Goal: Information Seeking & Learning: Learn about a topic

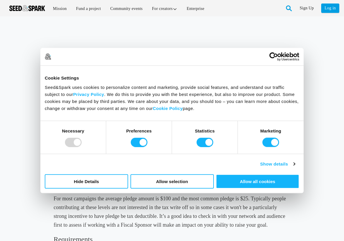
scroll to position [70, 0]
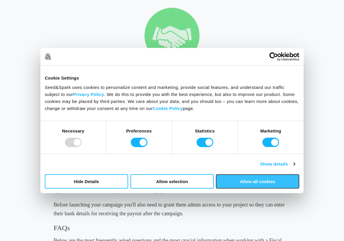
click at [240, 182] on button "Allow all cookies" at bounding box center [257, 181] width 83 height 14
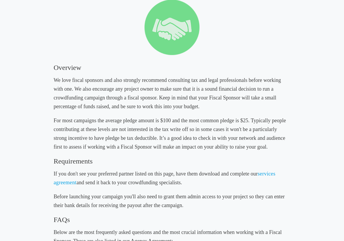
scroll to position [81, 0]
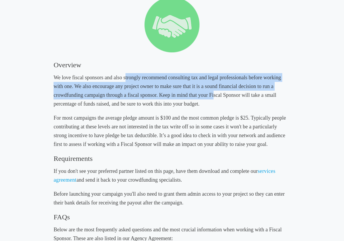
drag, startPoint x: 125, startPoint y: 77, endPoint x: 214, endPoint y: 95, distance: 91.0
click at [214, 95] on h5 "We love fiscal sponsors and also strongly recommend consulting tax and legal pr…" at bounding box center [172, 90] width 237 height 35
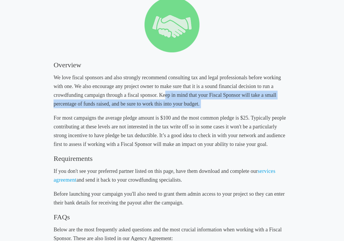
drag, startPoint x: 164, startPoint y: 94, endPoint x: 231, endPoint y: 111, distance: 69.4
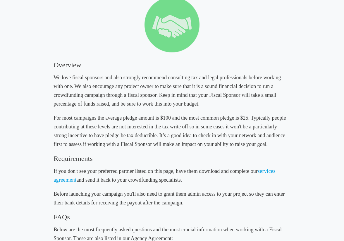
scroll to position [117, 0]
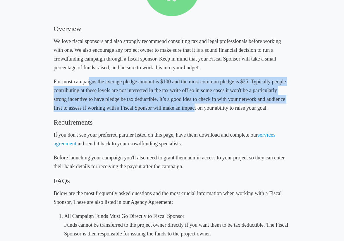
drag, startPoint x: 89, startPoint y: 80, endPoint x: 193, endPoint y: 112, distance: 109.2
click at [193, 112] on h5 "For most campaigns the average pledge amount is $100 and the most common pledge…" at bounding box center [172, 94] width 237 height 35
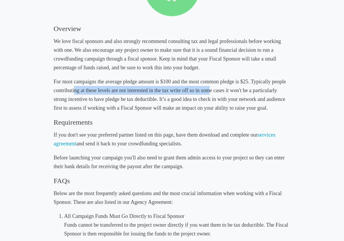
drag, startPoint x: 75, startPoint y: 94, endPoint x: 209, endPoint y: 96, distance: 134.2
click at [209, 96] on h5 "For most campaigns the average pledge amount is $100 and the most common pledge…" at bounding box center [172, 94] width 237 height 35
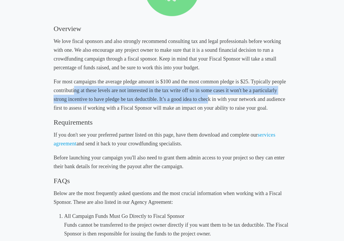
click at [209, 96] on h5 "For most campaigns the average pledge amount is $100 and the most common pledge…" at bounding box center [172, 94] width 237 height 35
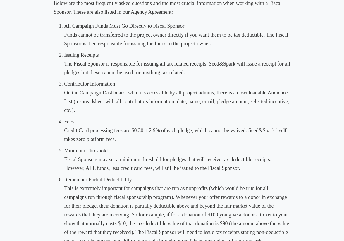
scroll to position [308, 0]
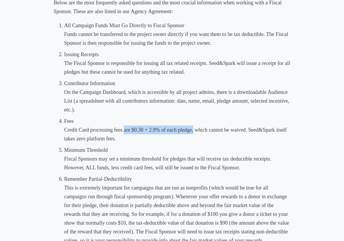
drag, startPoint x: 125, startPoint y: 128, endPoint x: 193, endPoint y: 128, distance: 68.2
click at [193, 128] on li "Fees Credit Card processing fees are $0.30 + 2.9% of each pledge, which cannot …" at bounding box center [177, 130] width 227 height 26
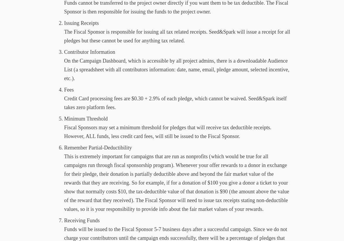
scroll to position [342, 0]
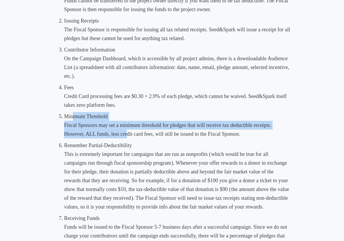
drag, startPoint x: 73, startPoint y: 121, endPoint x: 128, endPoint y: 133, distance: 56.1
click at [128, 133] on li "Minimum Threshold Fiscal Sponsors may set a minimum threshold for pledges that …" at bounding box center [177, 125] width 227 height 26
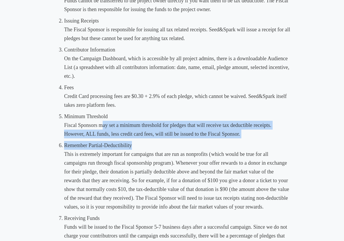
drag, startPoint x: 102, startPoint y: 128, endPoint x: 198, endPoint y: 142, distance: 97.2
click at [198, 142] on ol "All Campaign Funds Must Go Directly to Fiscal Sponsor Funds cannot be transferr…" at bounding box center [177, 137] width 227 height 300
click at [198, 142] on li "Remember Partial-Deductibility This is extremely important for campaigns that a…" at bounding box center [177, 176] width 227 height 70
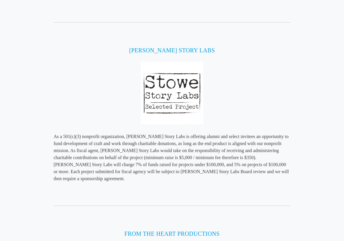
scroll to position [1517, 0]
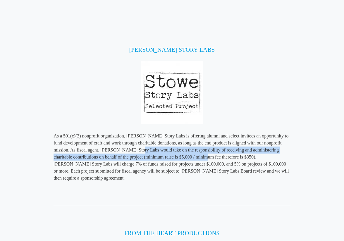
drag, startPoint x: 134, startPoint y: 144, endPoint x: 188, endPoint y: 151, distance: 54.3
click at [188, 151] on p "As a 501(c)(3) nonprofit organization, [PERSON_NAME] Story Labs is offering alu…" at bounding box center [172, 157] width 237 height 49
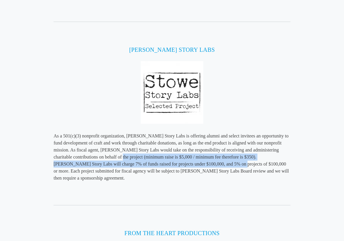
drag, startPoint x: 100, startPoint y: 151, endPoint x: 186, endPoint y: 160, distance: 86.3
click at [186, 160] on p "As a 501(c)(3) nonprofit organization, [PERSON_NAME] Story Labs is offering alu…" at bounding box center [172, 157] width 237 height 49
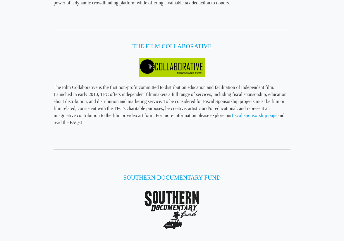
scroll to position [950, 0]
click at [248, 117] on link "fiscal sponsorship page" at bounding box center [255, 115] width 46 height 5
